Goal: Task Accomplishment & Management: Manage account settings

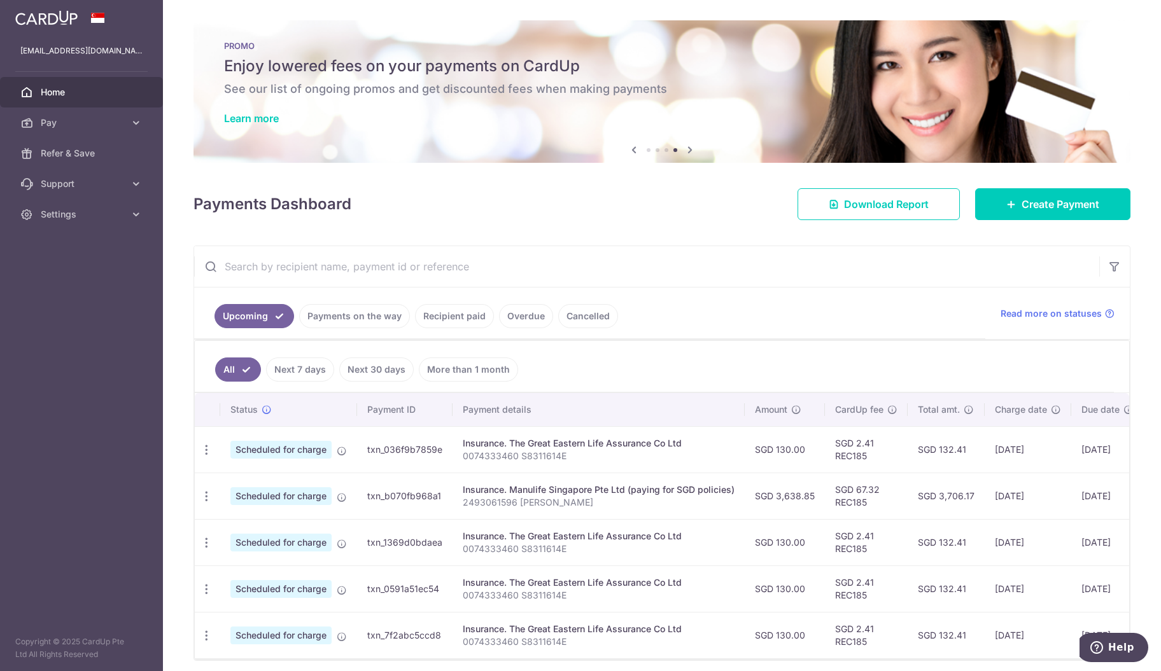
scroll to position [10, 0]
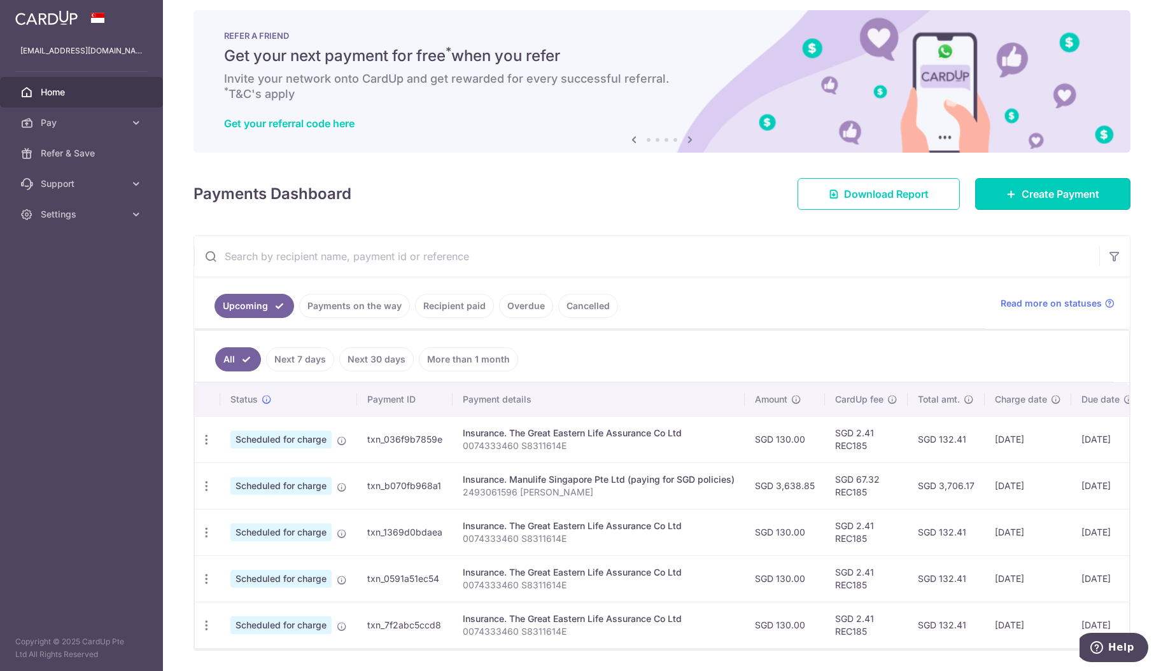
click at [1021, 194] on span "Create Payment" at bounding box center [1060, 193] width 78 height 15
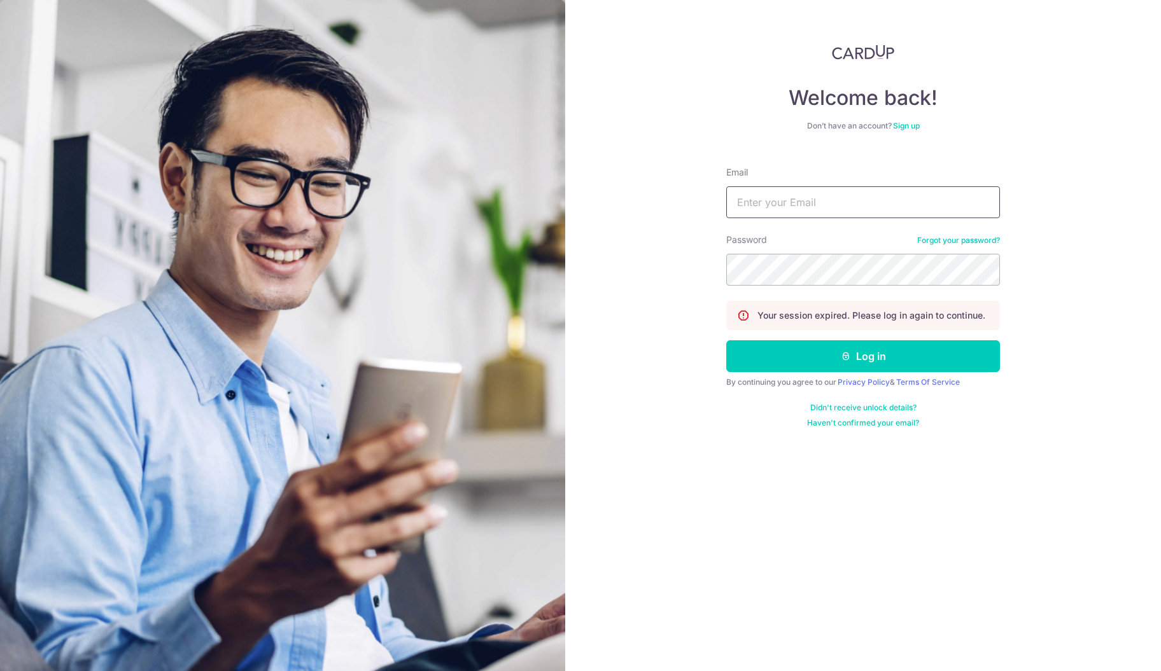
type input "[EMAIL_ADDRESS][DOMAIN_NAME]"
click at [885, 348] on button "Log in" at bounding box center [863, 356] width 274 height 32
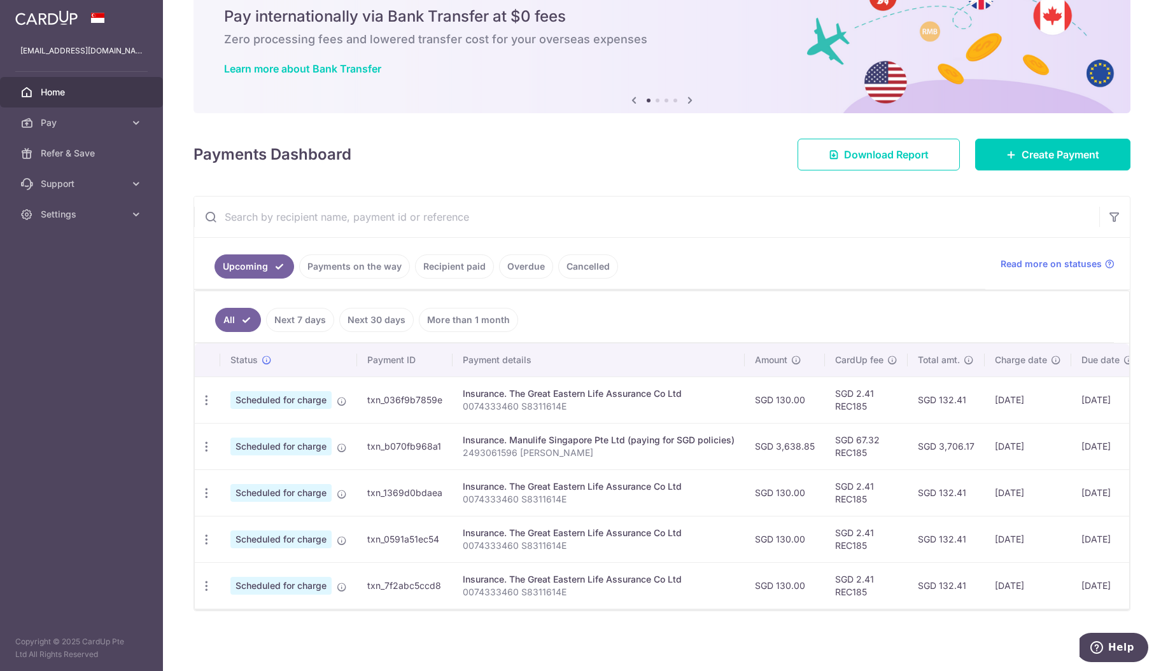
scroll to position [47, 0]
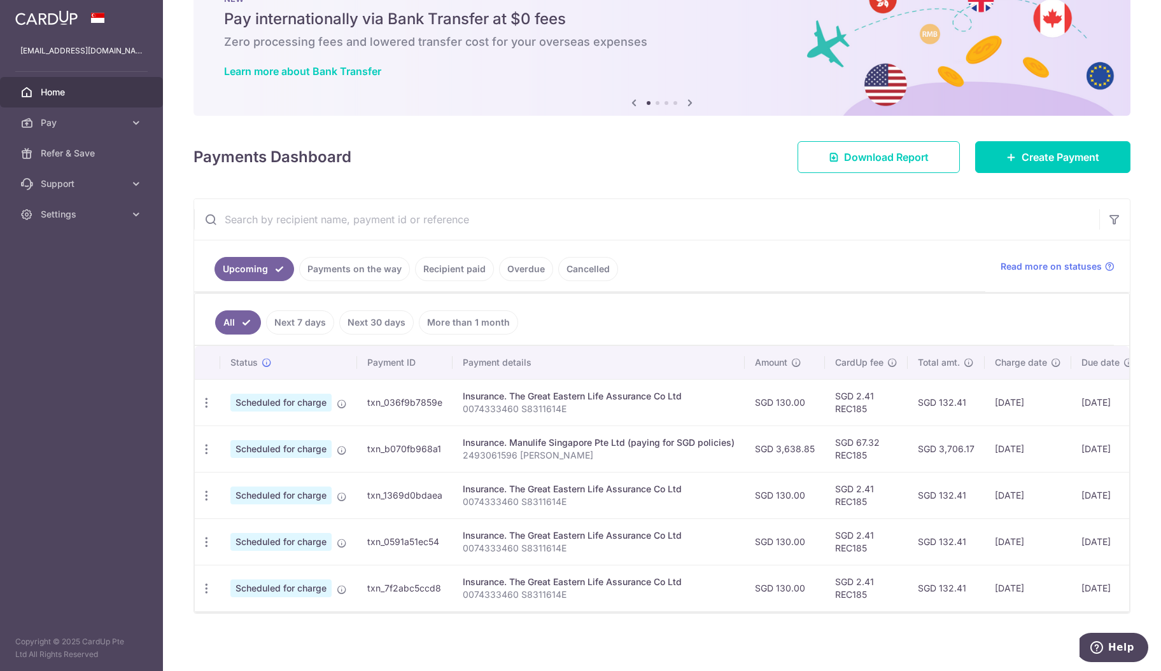
click at [209, 400] on icon "button" at bounding box center [206, 402] width 13 height 13
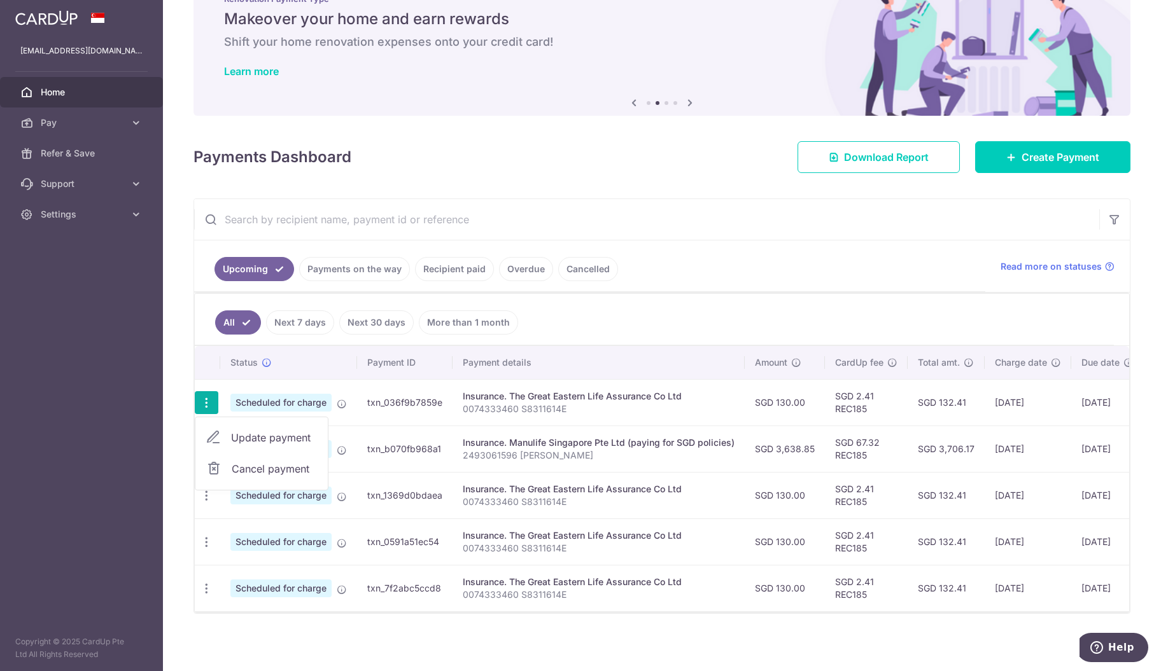
click at [243, 463] on span "Cancel payment" at bounding box center [274, 468] width 85 height 15
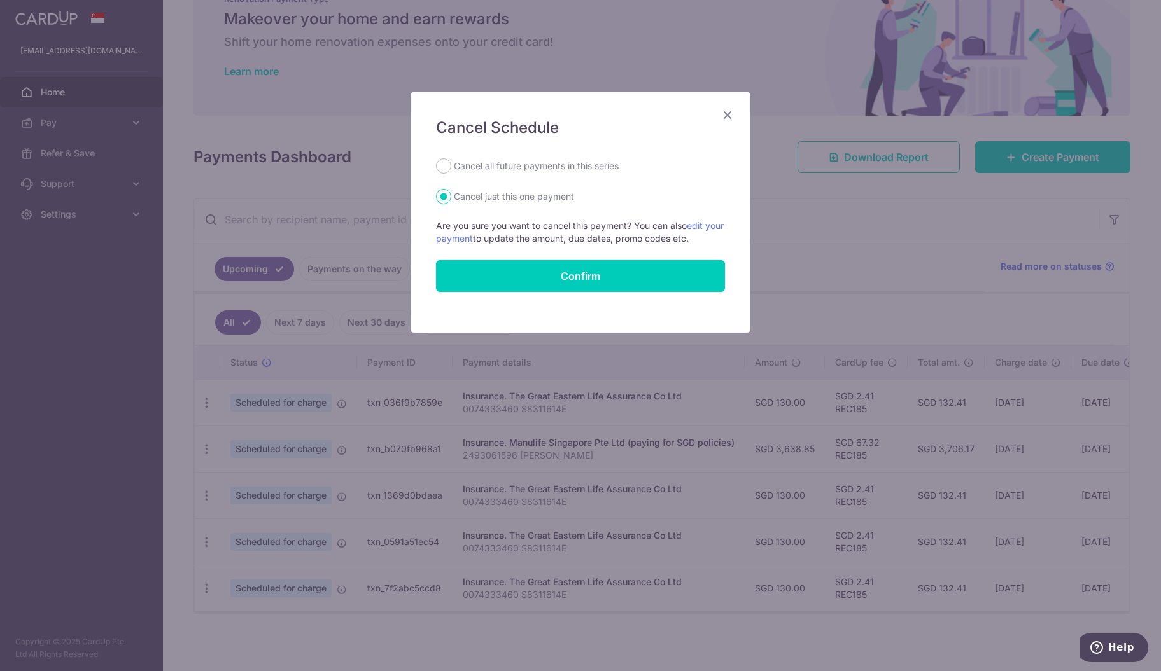
click at [503, 171] on label "Cancel all future payments in this series" at bounding box center [536, 165] width 165 height 15
click at [451, 171] on input "Cancel all future payments in this series" at bounding box center [443, 165] width 15 height 15
radio input "true"
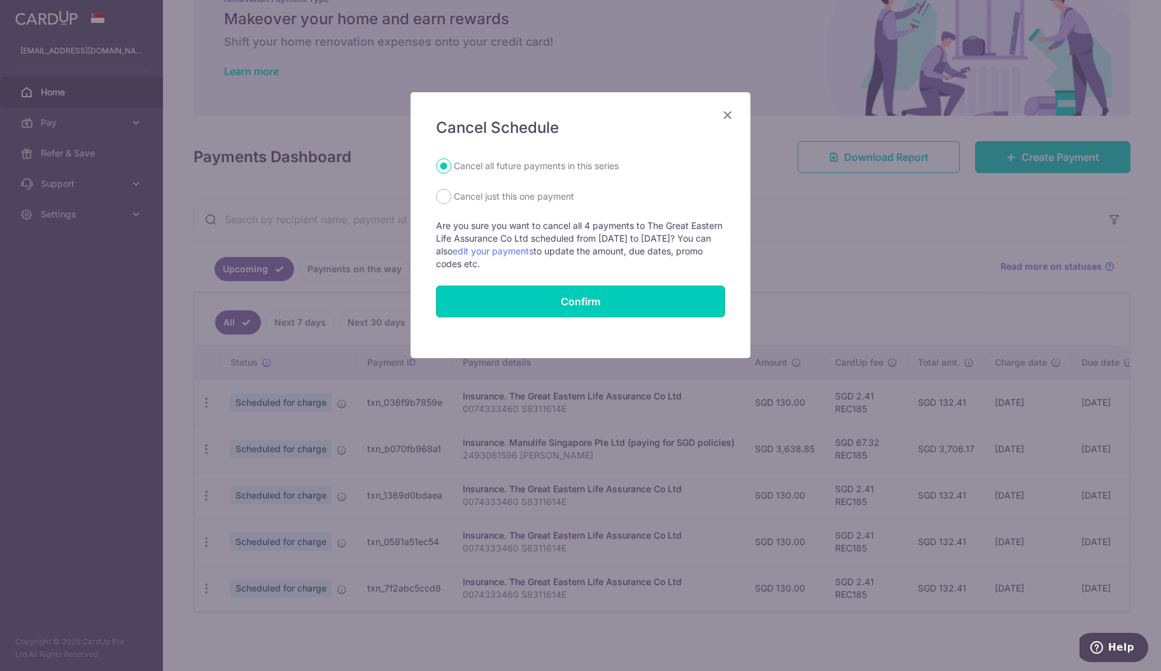
click at [565, 292] on button "Confirm" at bounding box center [580, 302] width 289 height 32
